Goal: Task Accomplishment & Management: Complete application form

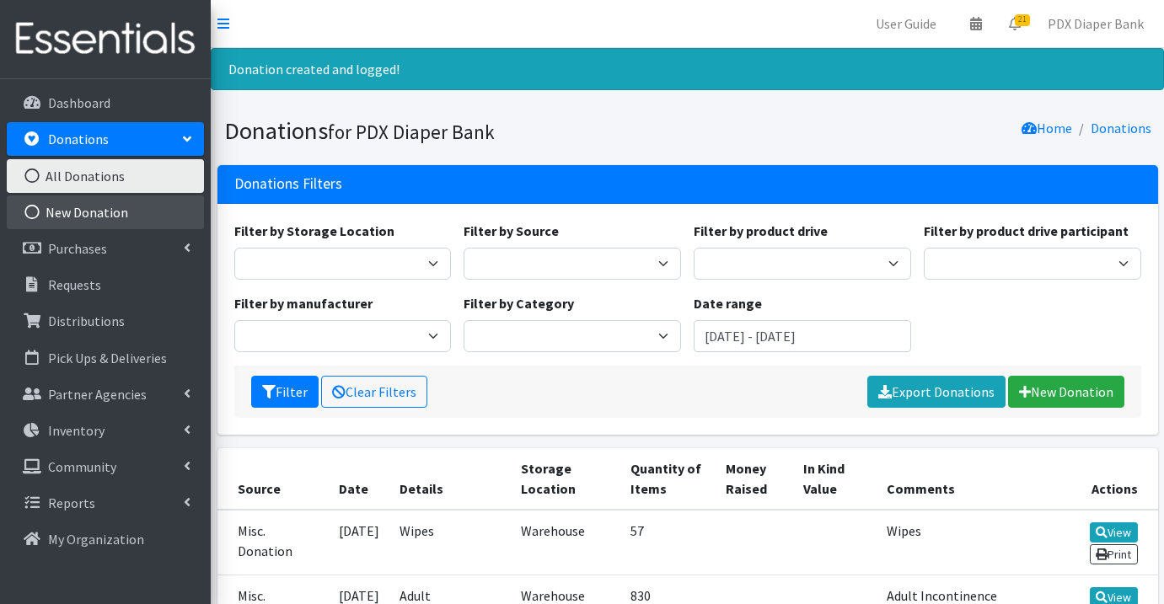
click at [131, 209] on link "New Donation" at bounding box center [105, 213] width 197 height 34
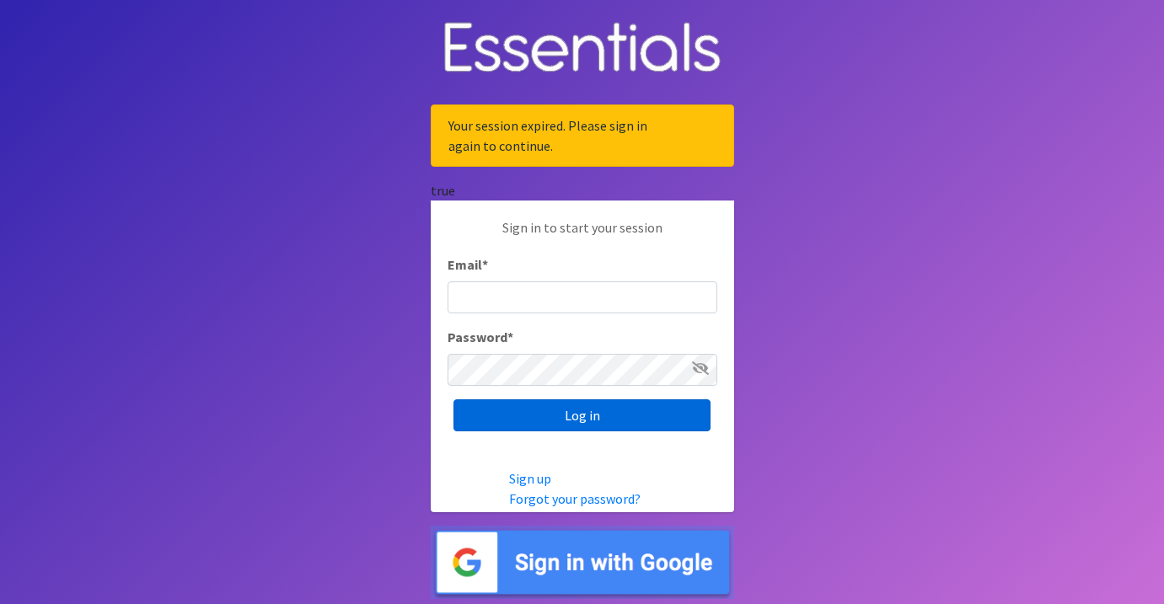
type input "[EMAIL_ADDRESS][DOMAIN_NAME]"
click at [592, 421] on input "Log in" at bounding box center [581, 415] width 257 height 32
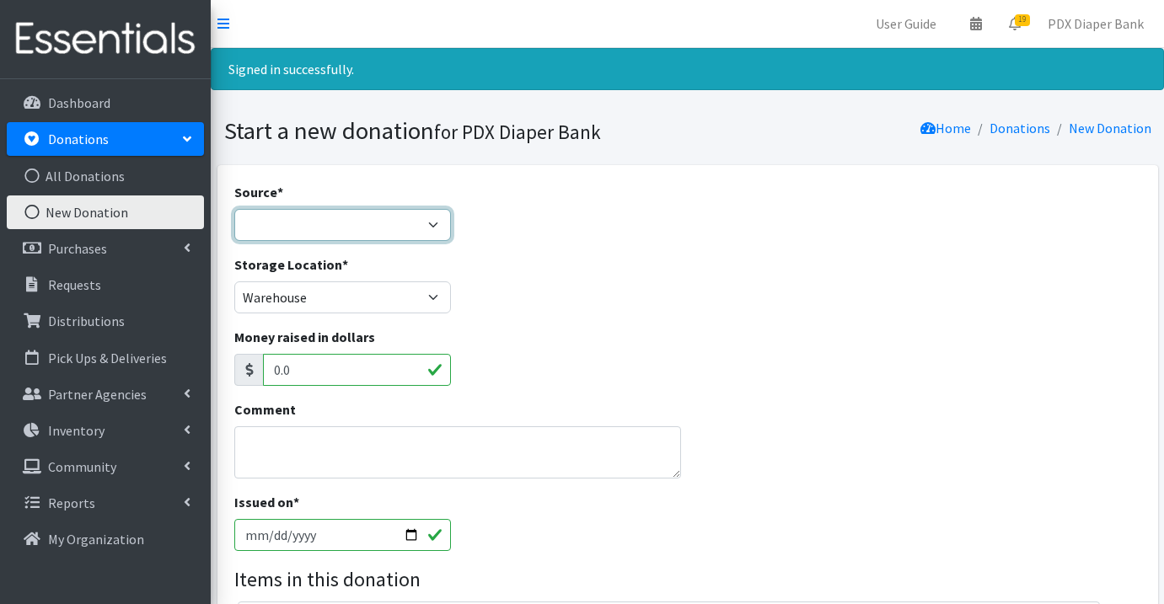
click at [292, 228] on select "Product Drive Manufacturer Donation Site Misc. Donation" at bounding box center [342, 225] width 217 height 32
select select "Misc. Donation"
click at [371, 445] on textarea "Comment" at bounding box center [458, 452] width 448 height 52
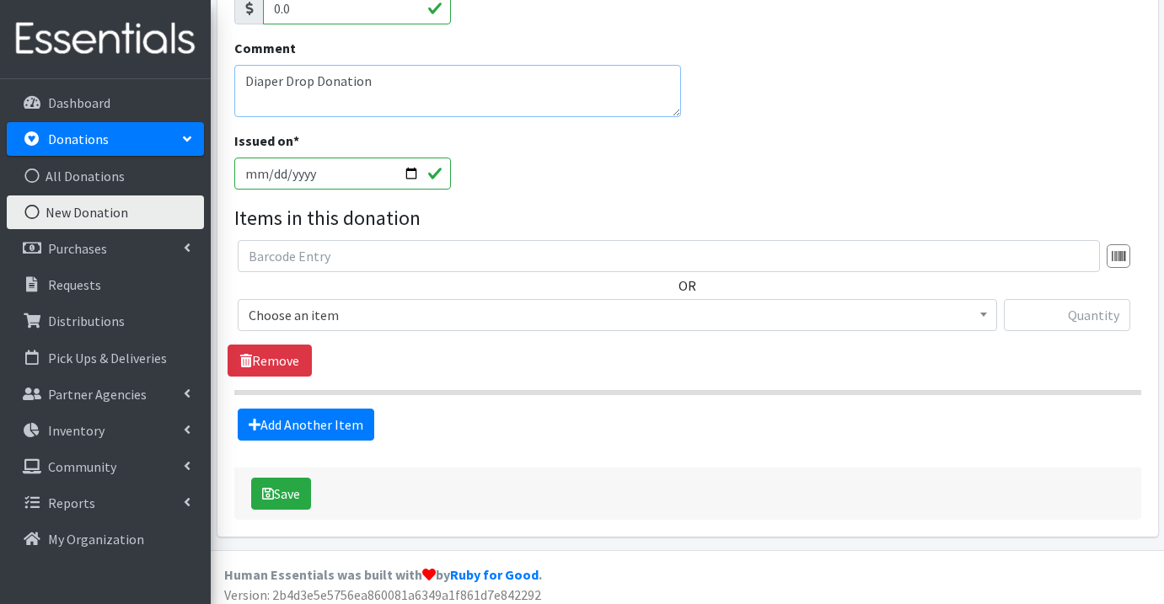
scroll to position [371, 0]
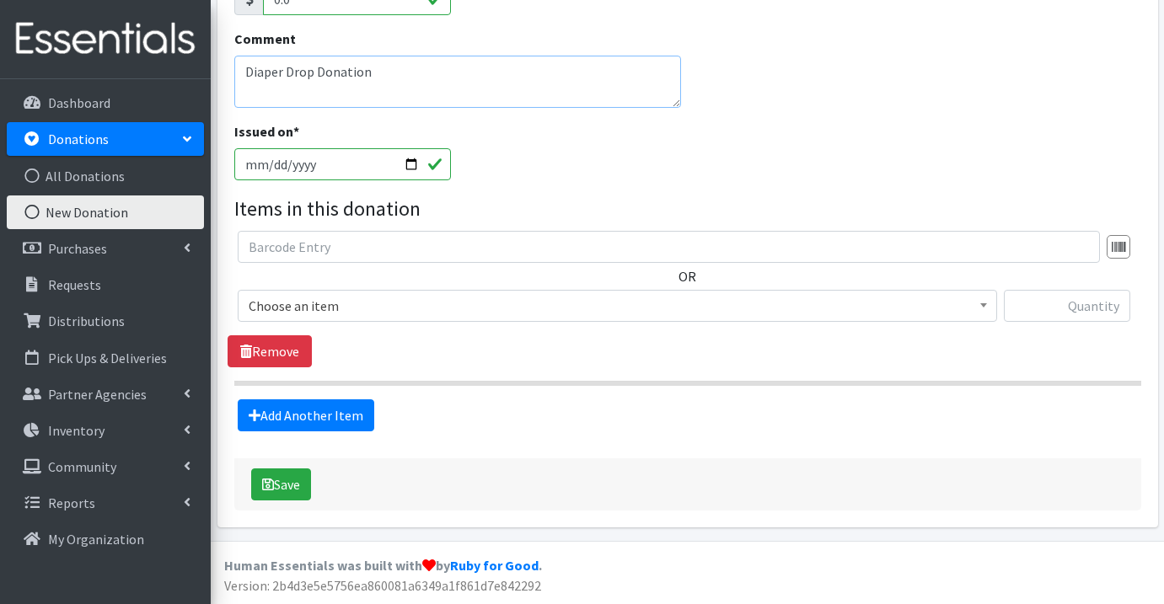
type textarea "Diaper Drop Donation"
click at [358, 309] on span "Choose an item" at bounding box center [617, 306] width 737 height 24
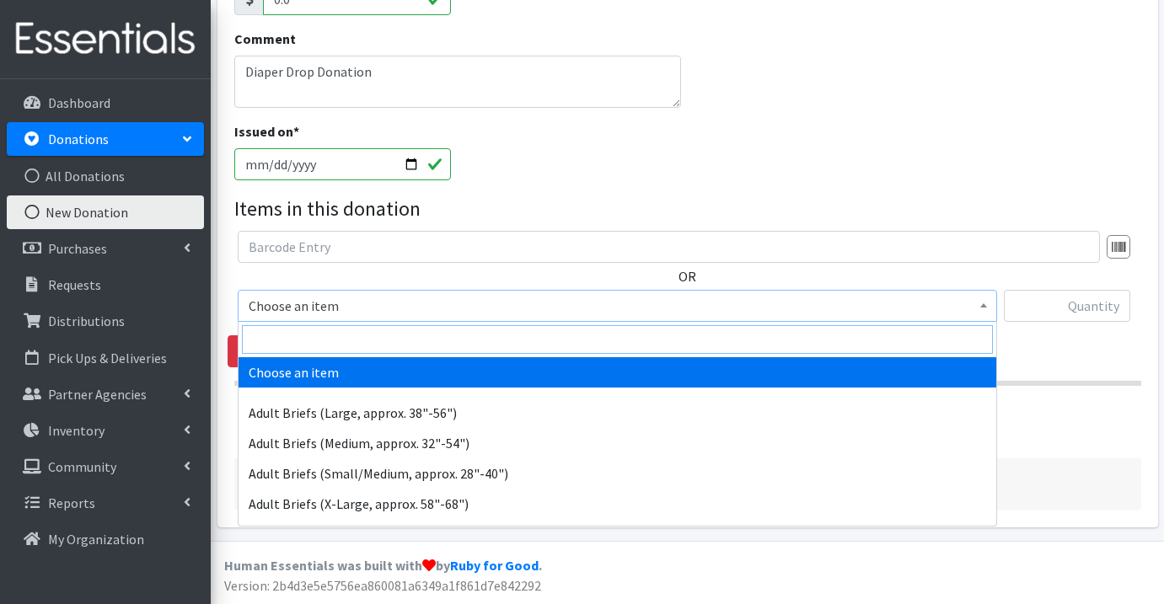
click at [344, 340] on input "search" at bounding box center [617, 339] width 751 height 29
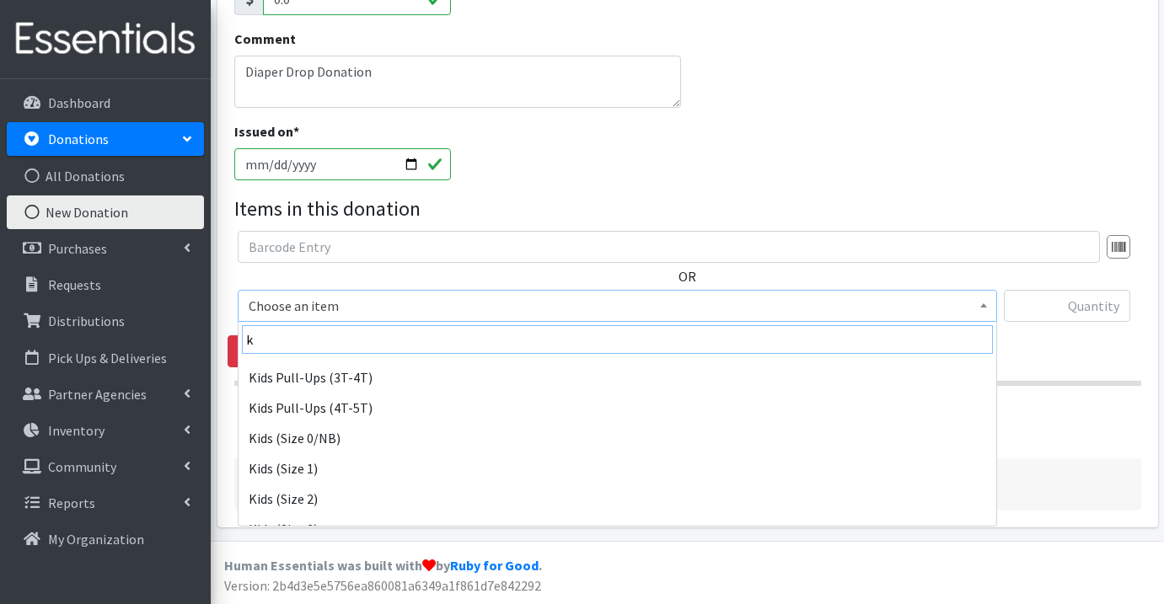
scroll to position [270, 0]
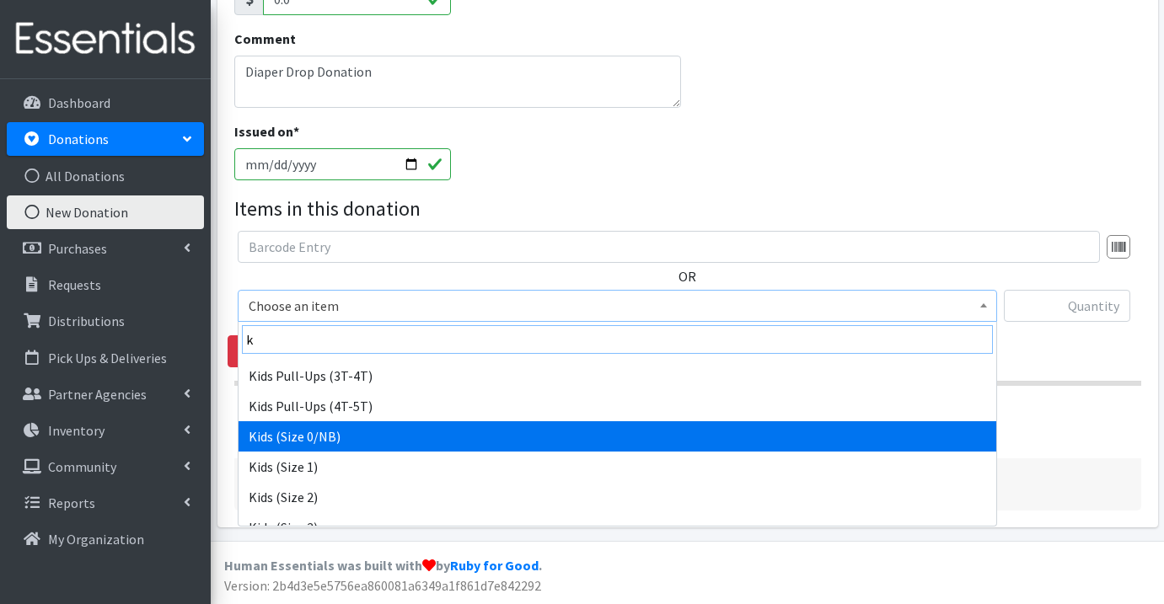
type input "k"
select select "1187"
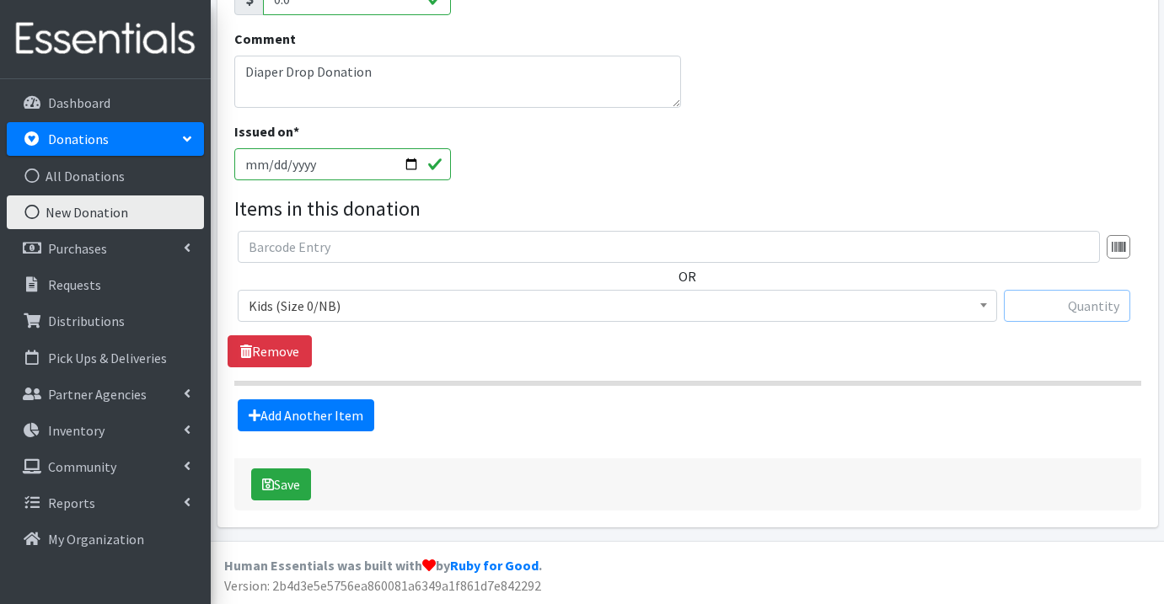
click at [1101, 303] on input "text" at bounding box center [1067, 306] width 126 height 32
type input "25"
click at [340, 420] on link "Add Another Item" at bounding box center [306, 415] width 137 height 32
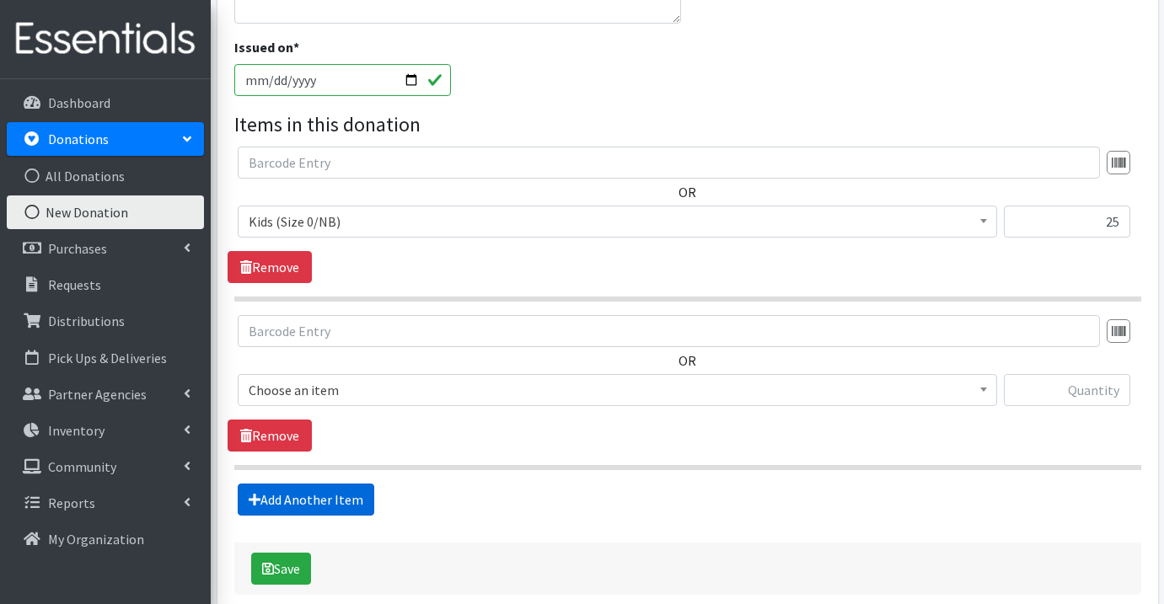
scroll to position [539, 0]
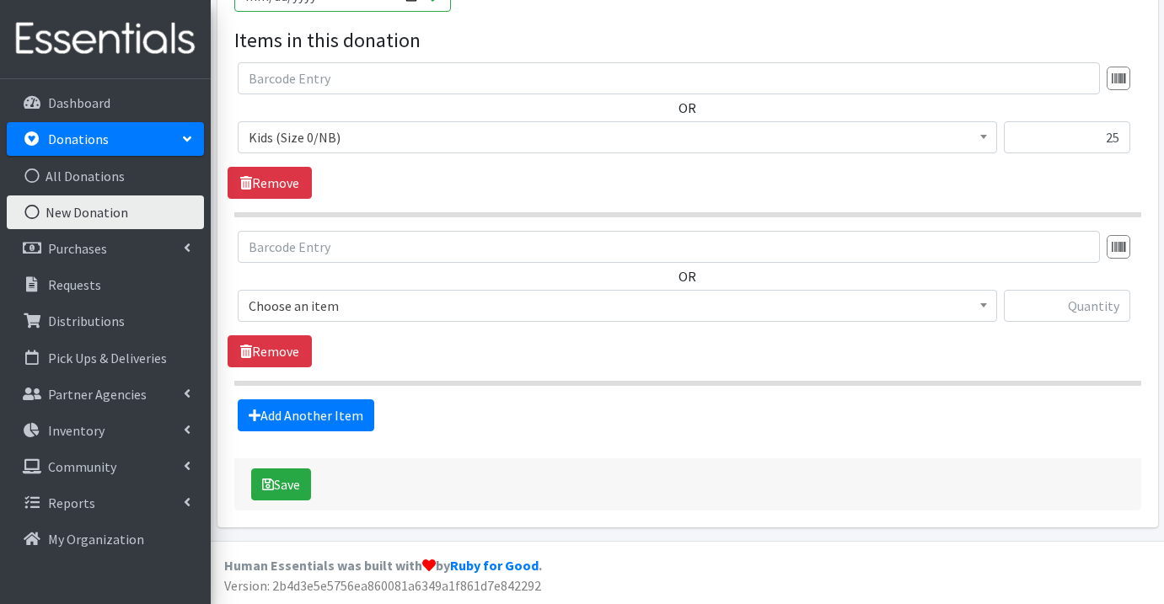
click at [423, 305] on span "Choose an item" at bounding box center [617, 306] width 737 height 24
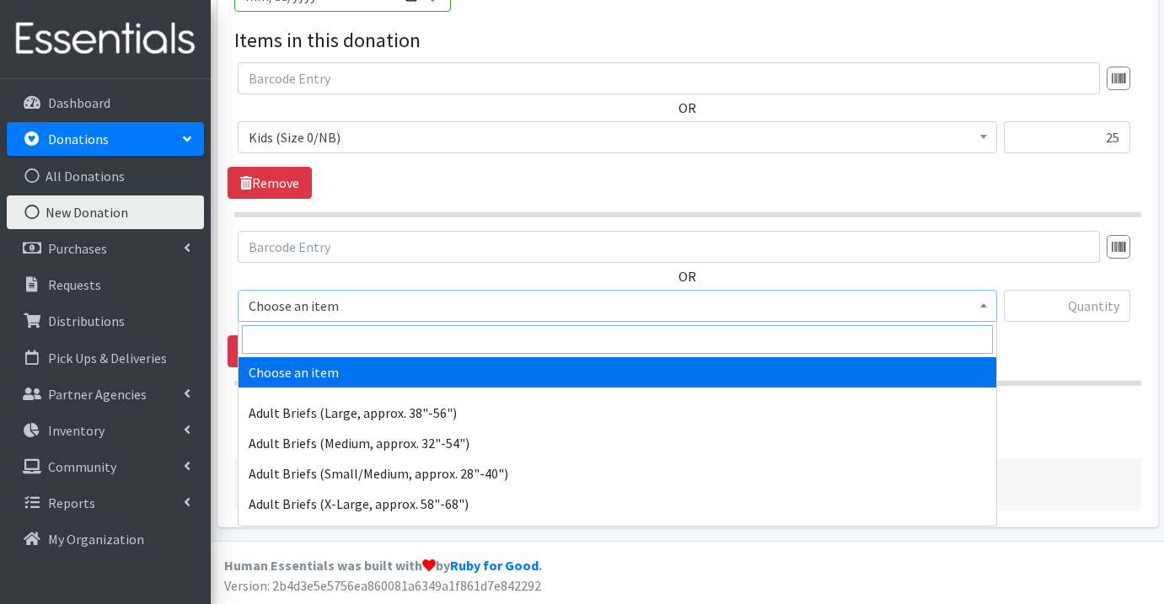
click at [404, 342] on input "search" at bounding box center [617, 339] width 751 height 29
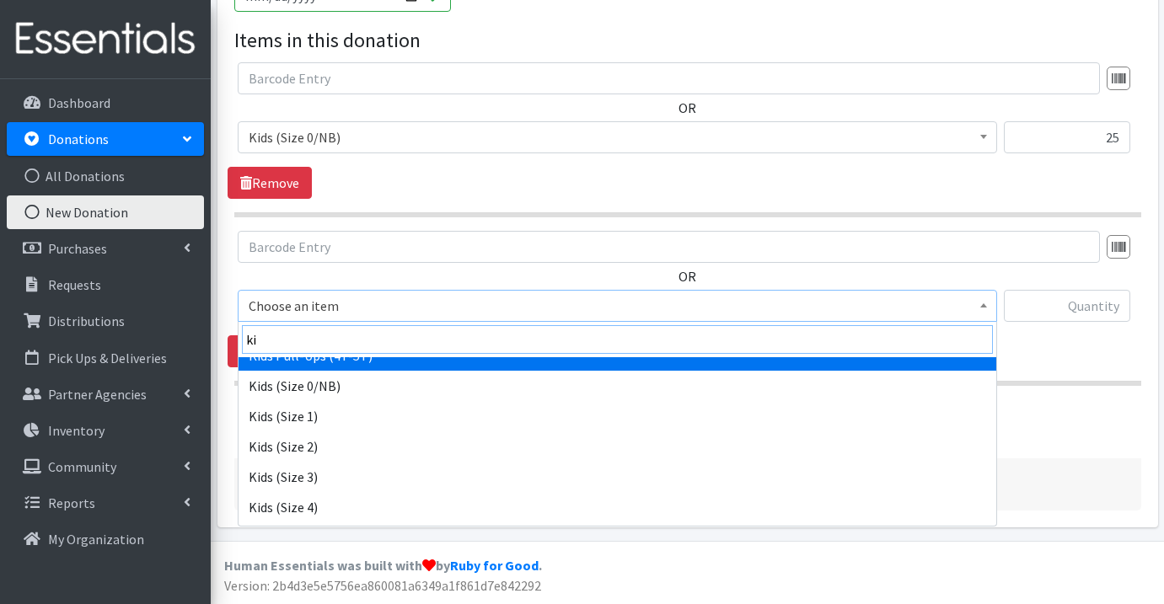
scroll to position [247, 0]
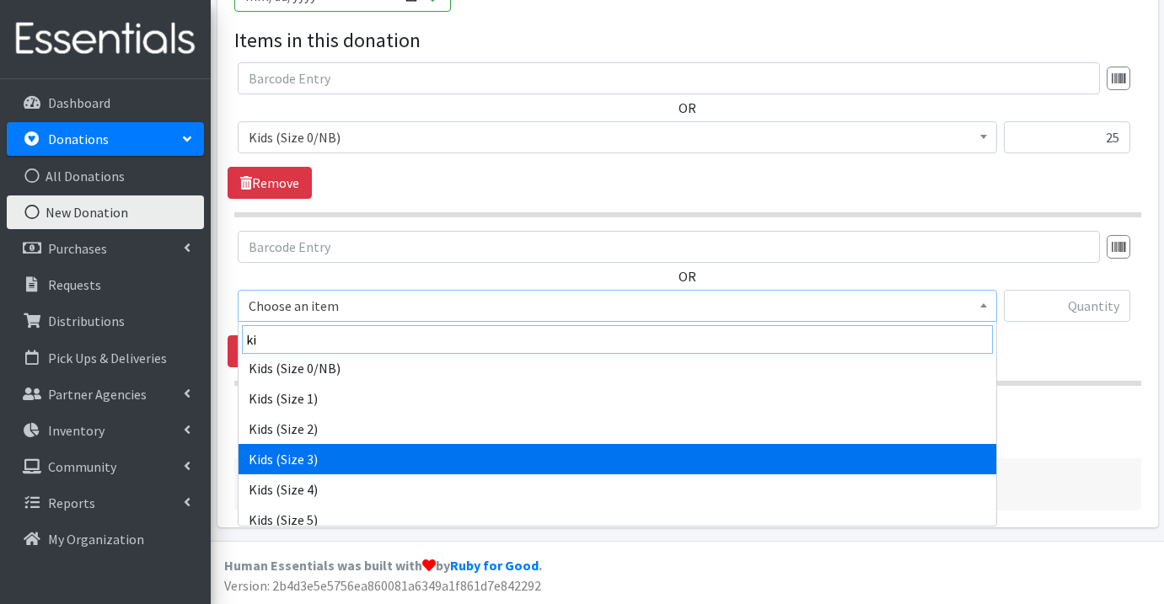
type input "ki"
select select "1186"
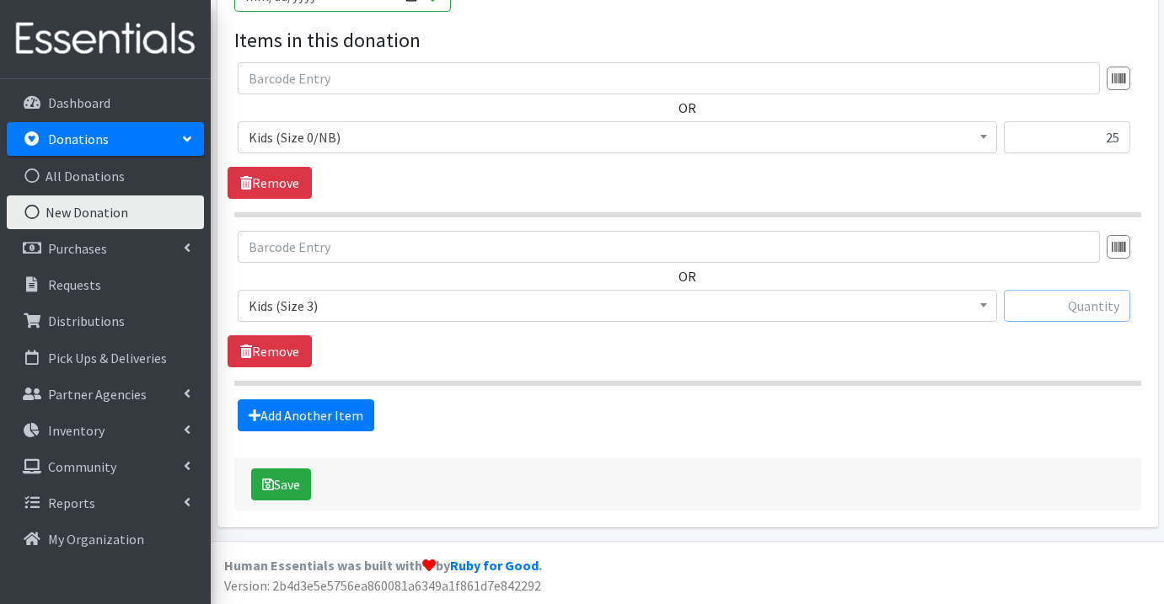
click at [1052, 307] on input "text" at bounding box center [1067, 306] width 126 height 32
type input "125"
click at [356, 411] on link "Add Another Item" at bounding box center [306, 415] width 137 height 32
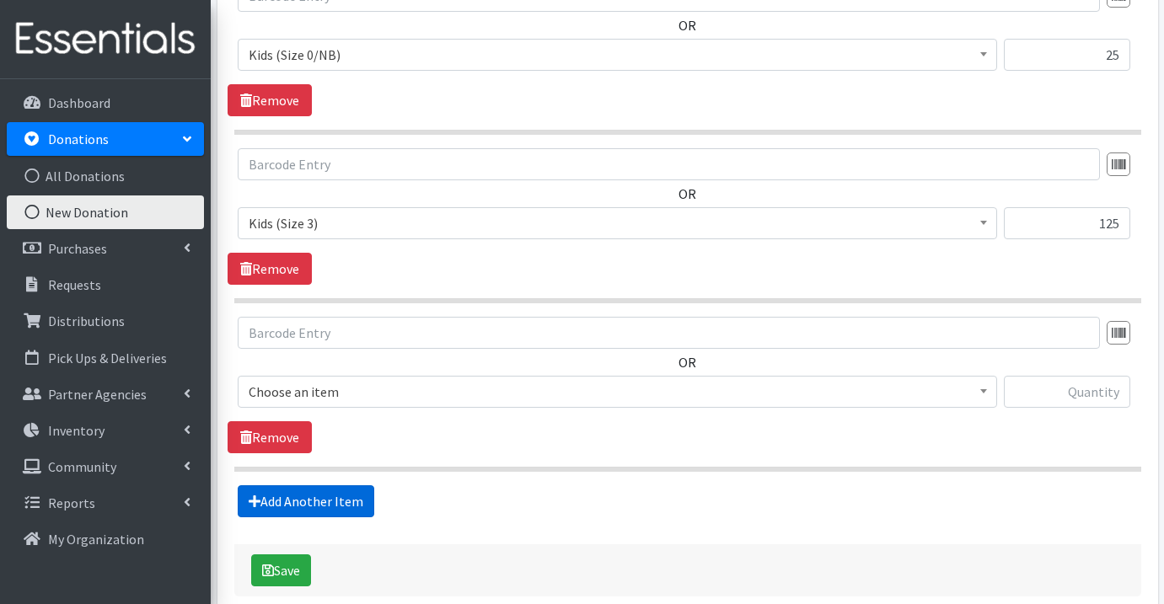
scroll to position [708, 0]
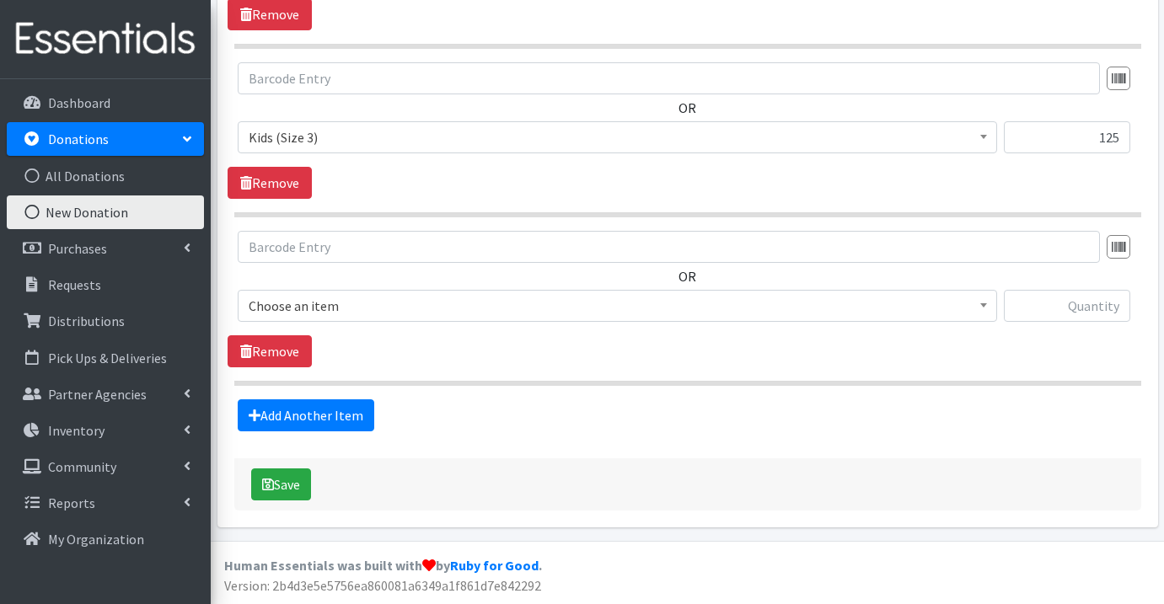
click at [400, 305] on span "Choose an item" at bounding box center [617, 306] width 737 height 24
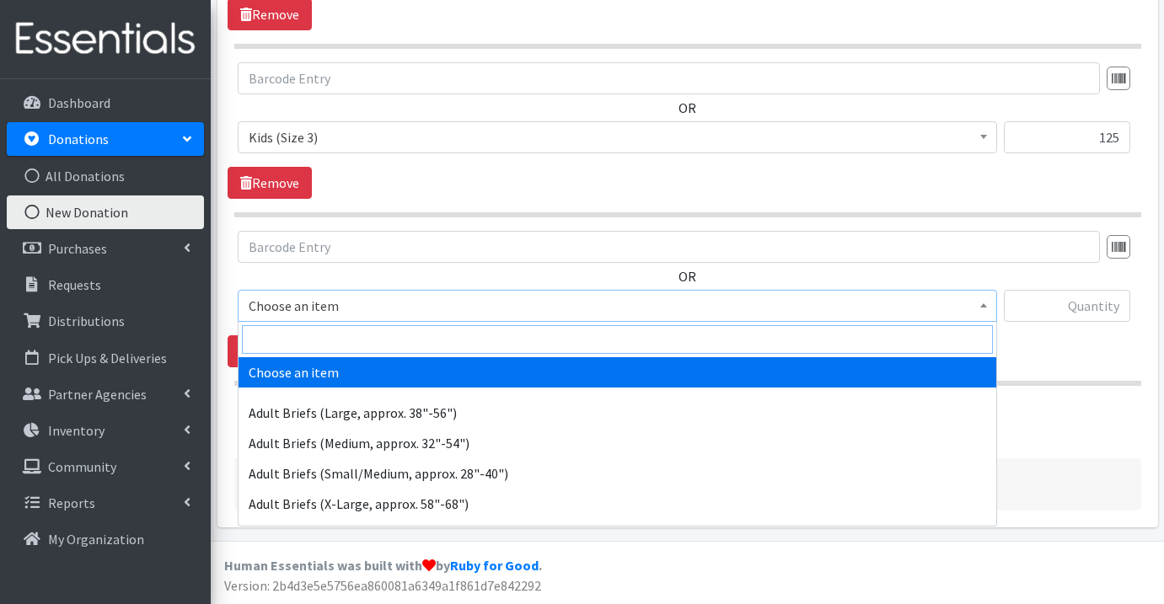
click at [389, 335] on input "search" at bounding box center [617, 339] width 751 height 29
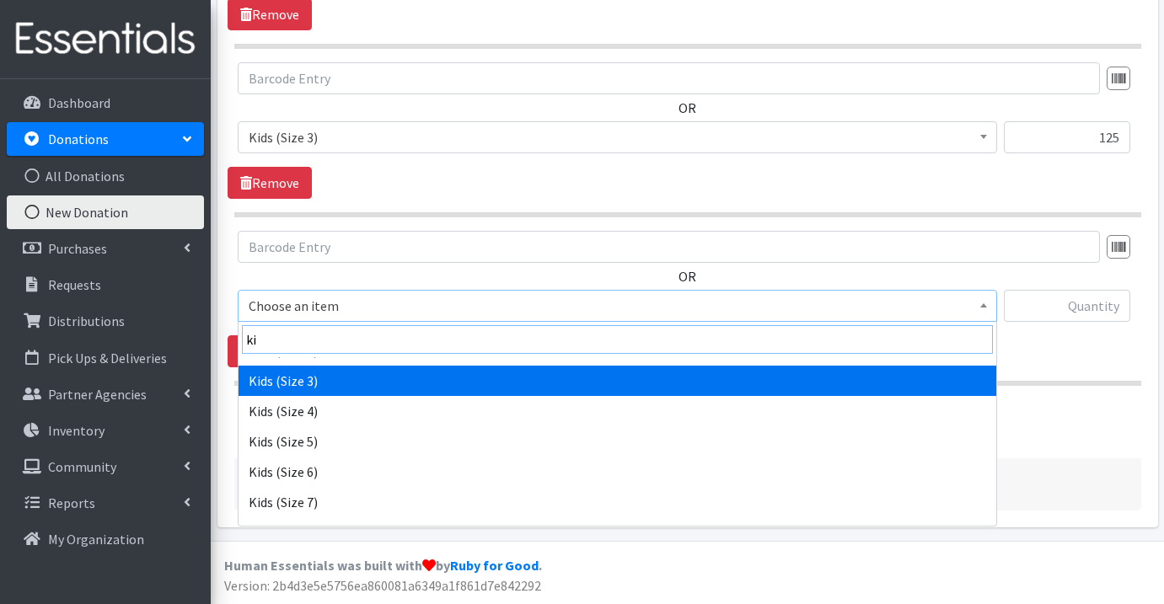
scroll to position [327, 0]
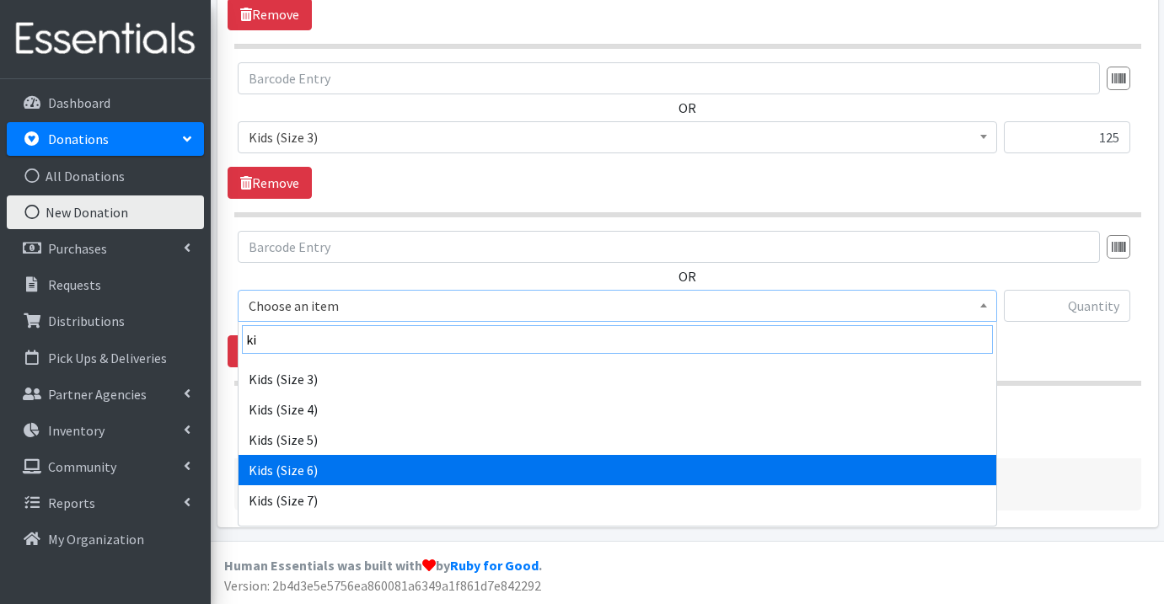
type input "ki"
select select "1164"
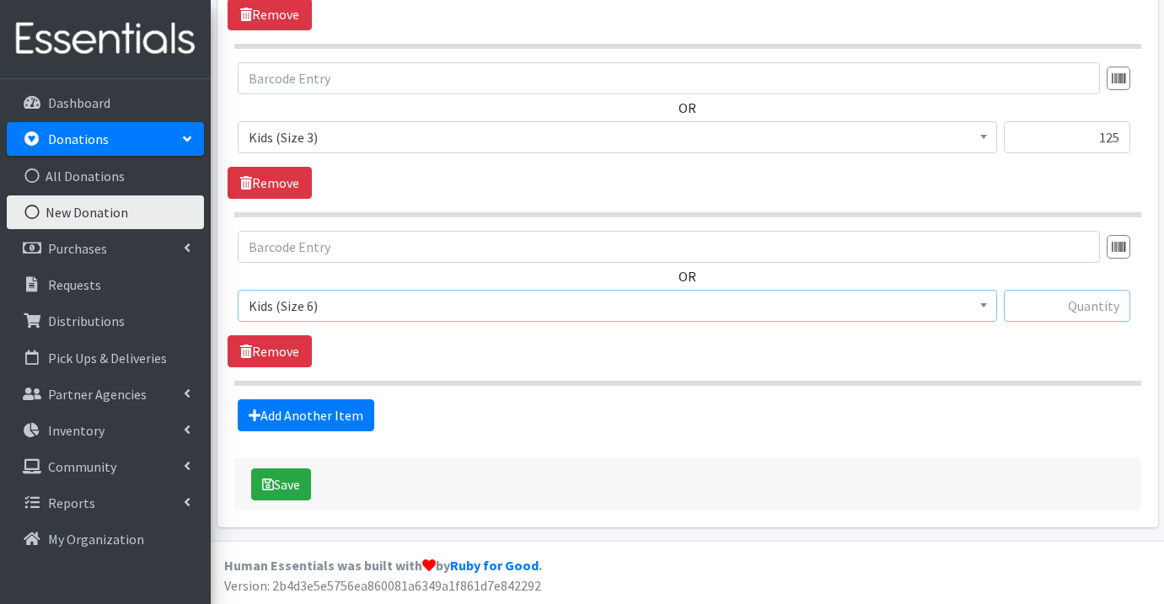
click at [1112, 305] on input "text" at bounding box center [1067, 306] width 126 height 32
type input "25"
click at [357, 416] on link "Add Another Item" at bounding box center [306, 415] width 137 height 32
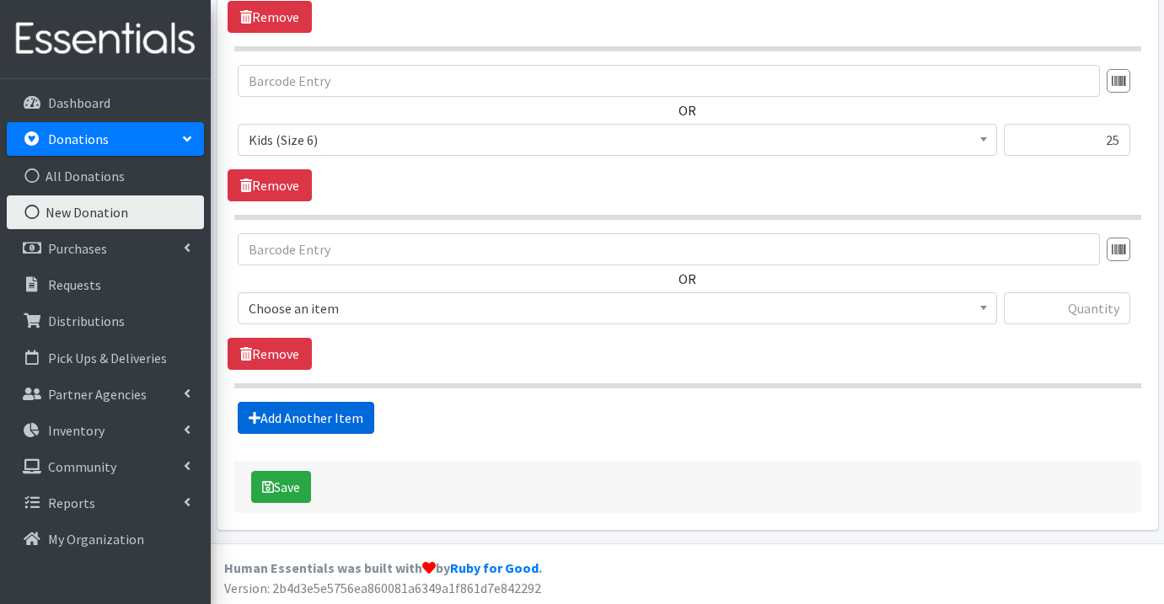
scroll to position [877, 0]
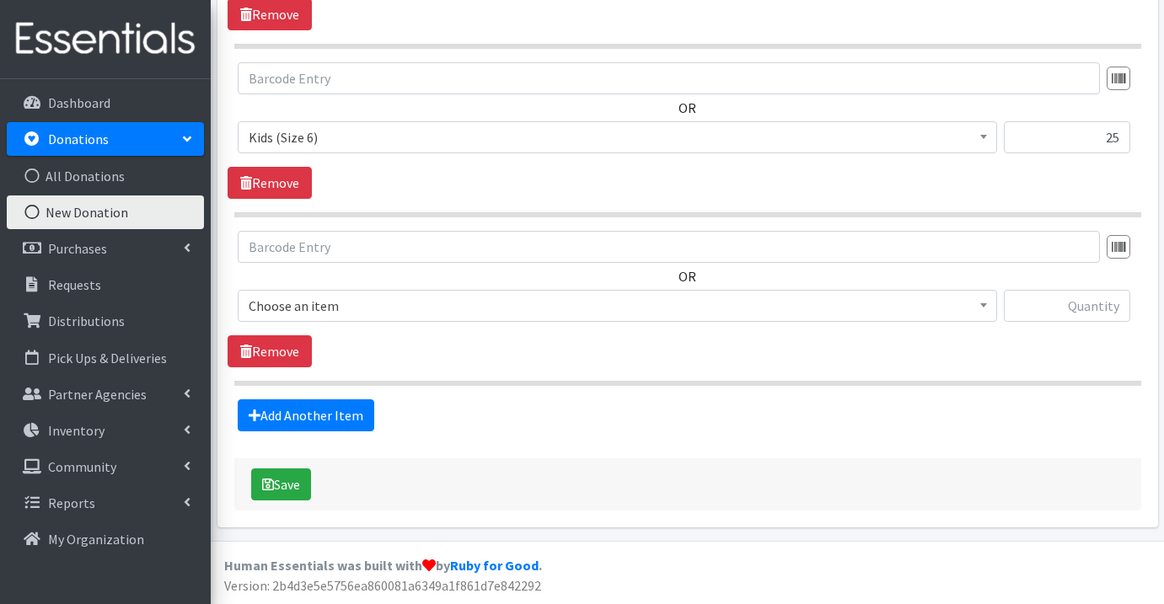
click at [382, 301] on span "Choose an item" at bounding box center [617, 306] width 737 height 24
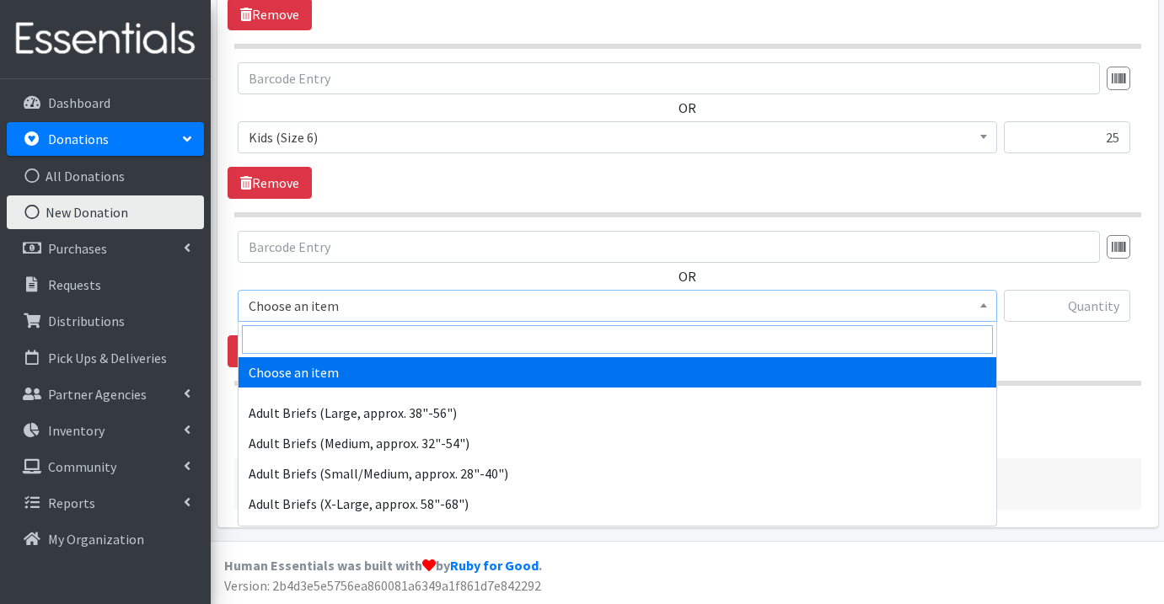
click at [372, 340] on input "search" at bounding box center [617, 339] width 751 height 29
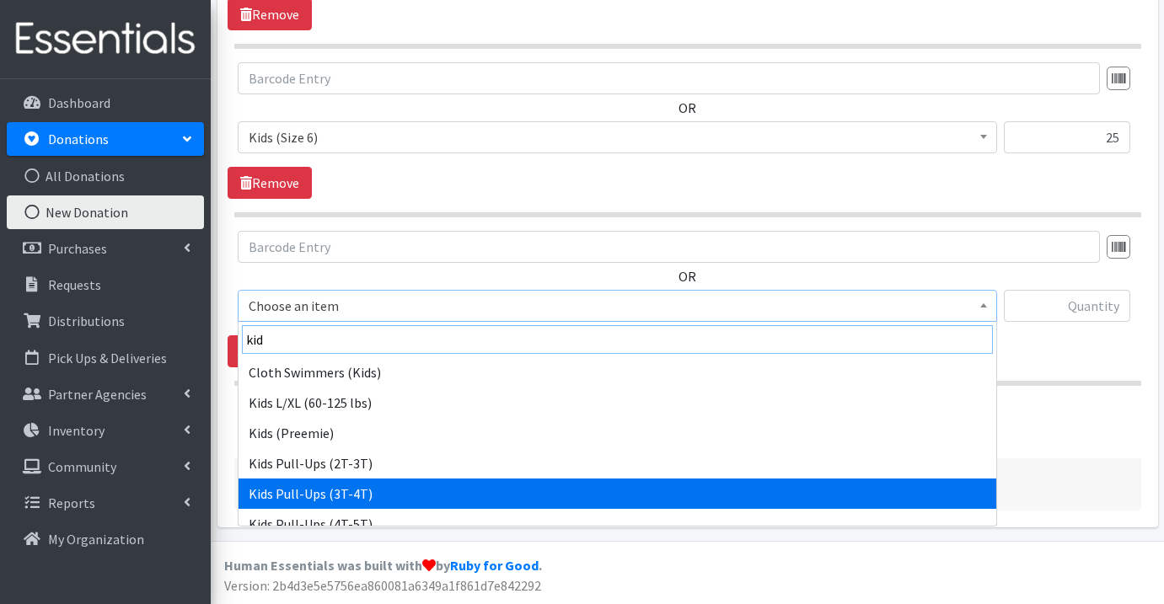
type input "kid"
select select "1171"
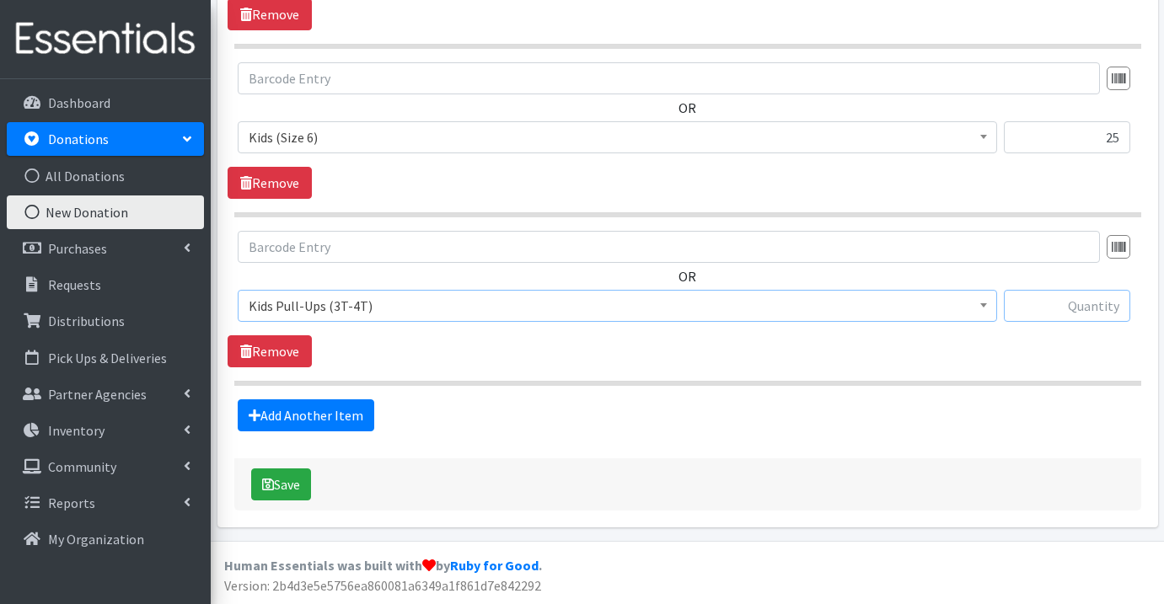
click at [1060, 315] on input "text" at bounding box center [1067, 306] width 126 height 32
type input "6"
click at [287, 480] on button "Save" at bounding box center [281, 485] width 60 height 32
